Goal: Information Seeking & Learning: Learn about a topic

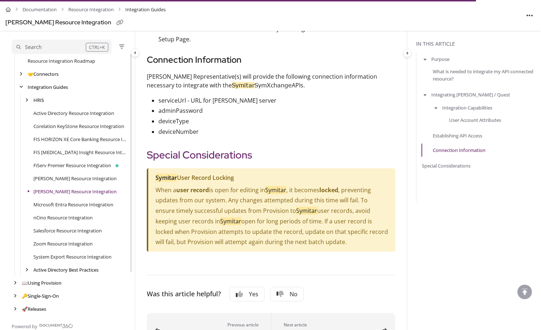
scroll to position [798, 0]
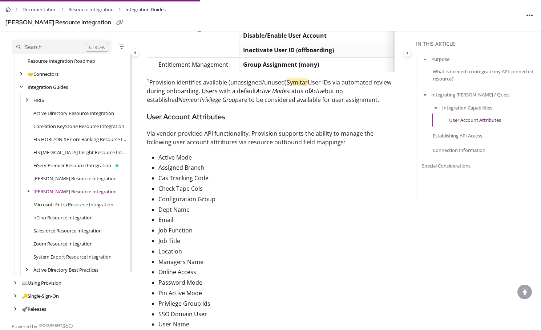
scroll to position [326, 0]
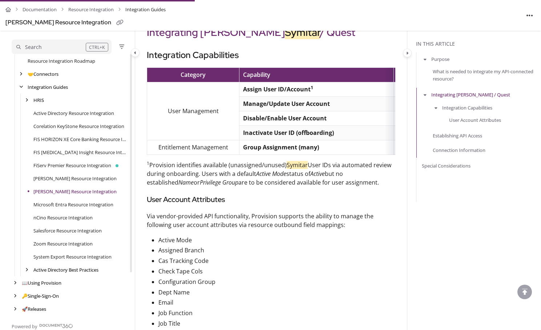
click at [230, 221] on p "Via vendor-provided API functionality, Provision supports the ability to manage…" at bounding box center [271, 220] width 248 height 17
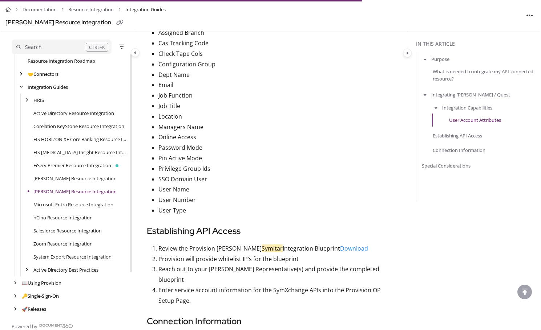
scroll to position [762, 0]
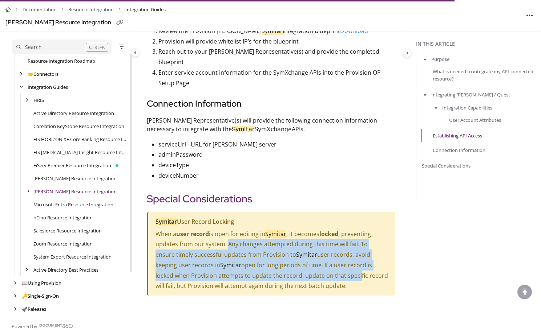
drag, startPoint x: 227, startPoint y: 237, endPoint x: 321, endPoint y: 273, distance: 100.8
click at [321, 273] on p "When a user record is open for editing in Symitar , it becomes locked , prevent…" at bounding box center [271, 260] width 232 height 63
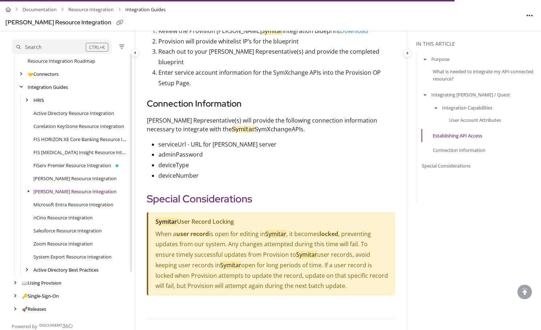
click at [340, 284] on p "When a user record is open for editing in Symitar , it becomes locked , prevent…" at bounding box center [271, 260] width 232 height 63
click at [318, 280] on p "When a user record is open for editing in Symitar , it becomes locked , prevent…" at bounding box center [271, 260] width 232 height 63
drag, startPoint x: 265, startPoint y: 196, endPoint x: 262, endPoint y: 195, distance: 4.1
click at [262, 195] on icon "Copy link to Special Considerations" at bounding box center [263, 199] width 9 height 9
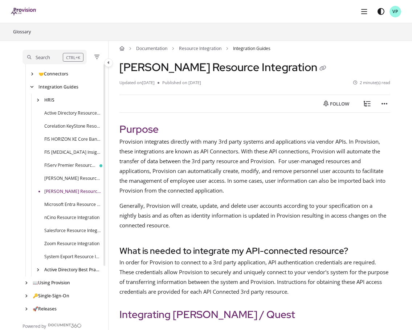
click at [11, 156] on aside "Search CTRL+K ℹ️ About Provision Use ↑/↓ to navigate Follow category Export PDF…" at bounding box center [59, 185] width 97 height 289
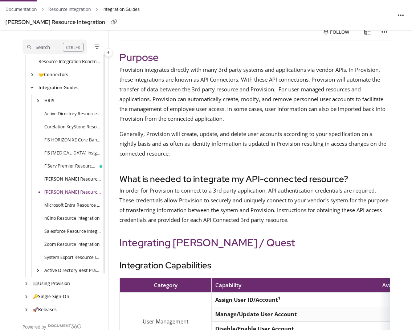
scroll to position [73, 0]
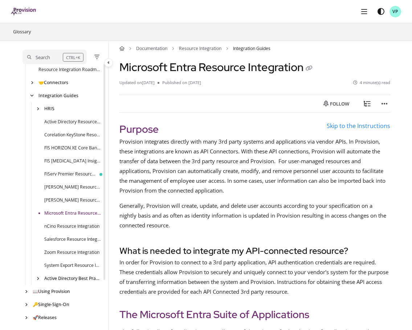
scroll to position [62, 0]
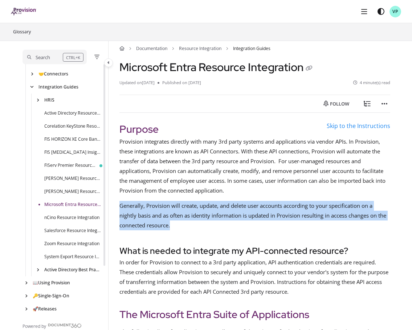
drag, startPoint x: 181, startPoint y: 228, endPoint x: 121, endPoint y: 204, distance: 65.3
click at [121, 204] on p "Generally, Provision will create, update, and delete user accounts according to…" at bounding box center [254, 215] width 271 height 29
click at [211, 226] on p "Generally, Provision will create, update, and delete user accounts according to…" at bounding box center [254, 215] width 271 height 29
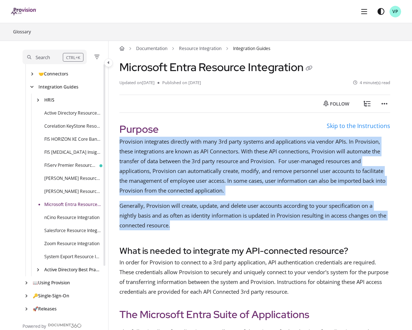
drag, startPoint x: 179, startPoint y: 227, endPoint x: 120, endPoint y: 144, distance: 102.1
click at [120, 144] on div "Purpose Provision integrates directly with many 3rd party systems and applicati…" at bounding box center [254, 209] width 271 height 175
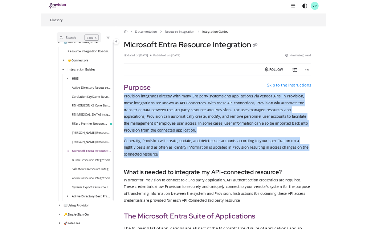
scroll to position [0, 0]
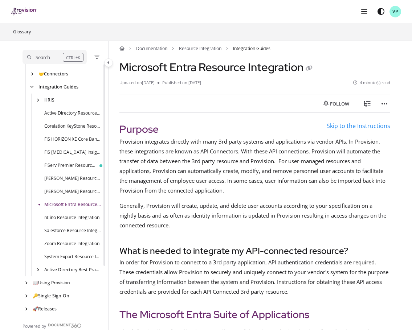
click at [285, 236] on div "Purpose Provision integrates directly with many 3rd party systems and applicati…" at bounding box center [254, 209] width 271 height 175
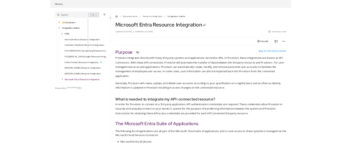
scroll to position [62, 0]
